Goal: Task Accomplishment & Management: Manage account settings

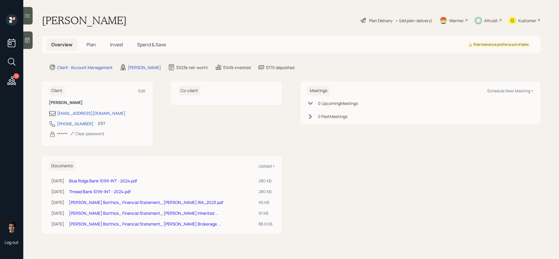
click at [13, 82] on icon at bounding box center [12, 80] width 8 height 8
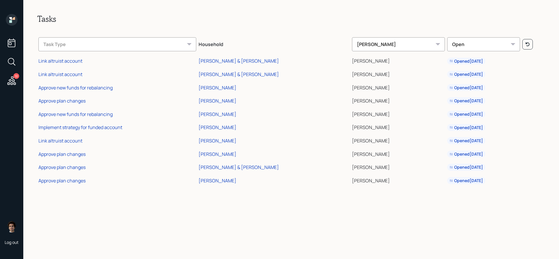
click at [43, 172] on td "Approve plan changes" at bounding box center [117, 166] width 160 height 13
click at [53, 160] on td "Approve plan changes" at bounding box center [117, 166] width 160 height 13
click at [54, 166] on div "Approve plan changes" at bounding box center [61, 167] width 47 height 6
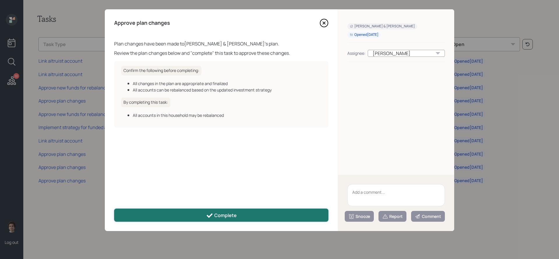
click at [219, 212] on div "Complete" at bounding box center [221, 215] width 31 height 7
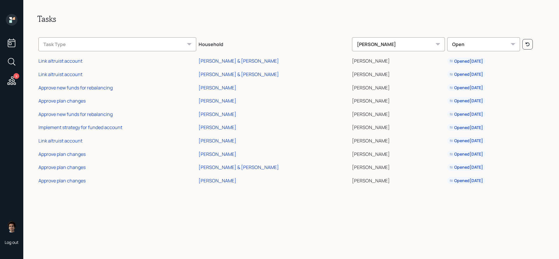
click at [72, 180] on div "Approve plan changes" at bounding box center [61, 180] width 47 height 6
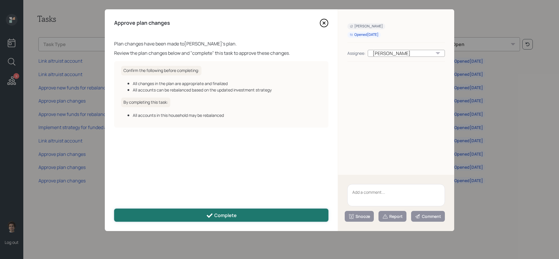
click at [260, 212] on button "Complete" at bounding box center [221, 215] width 214 height 13
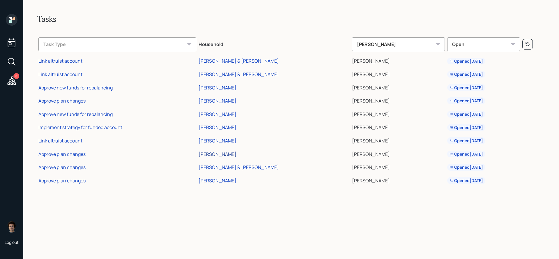
click at [223, 153] on div "[PERSON_NAME]" at bounding box center [218, 154] width 38 height 6
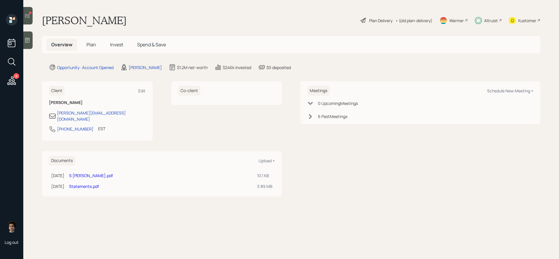
click at [94, 42] on span "Plan" at bounding box center [92, 44] width 10 height 6
